Goal: Find specific page/section: Find specific page/section

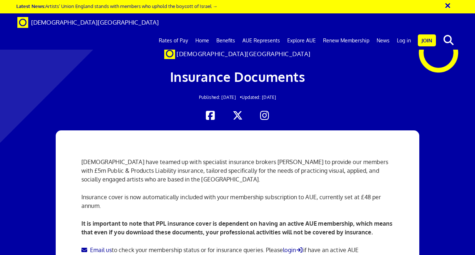
scroll to position [1085, 0]
click at [404, 31] on link "Log in" at bounding box center [403, 40] width 21 height 18
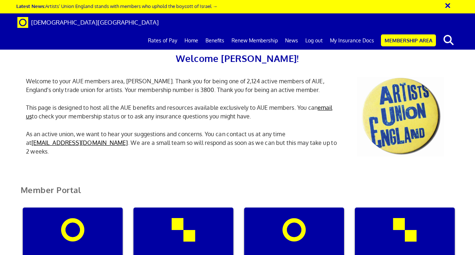
scroll to position [129, 0]
click at [179, 207] on div "My insurance documents" at bounding box center [183, 241] width 100 height 69
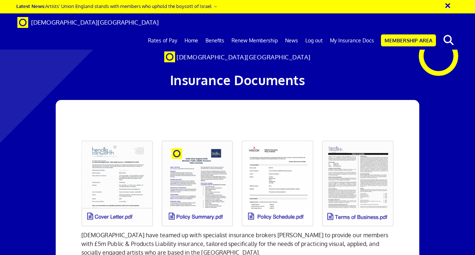
scroll to position [0, 2]
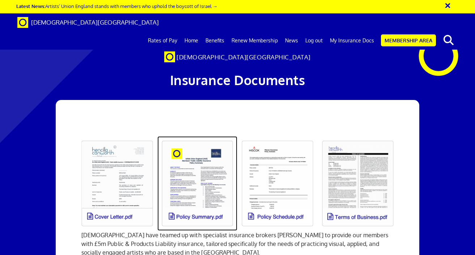
click at [192, 164] on link at bounding box center [197, 183] width 80 height 94
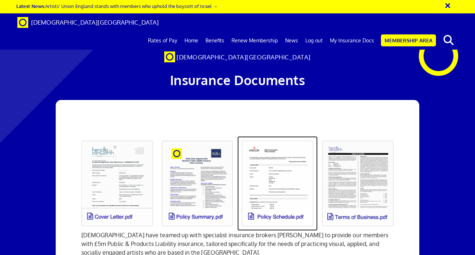
click at [284, 136] on link at bounding box center [277, 183] width 80 height 94
